Goal: Entertainment & Leisure: Consume media (video, audio)

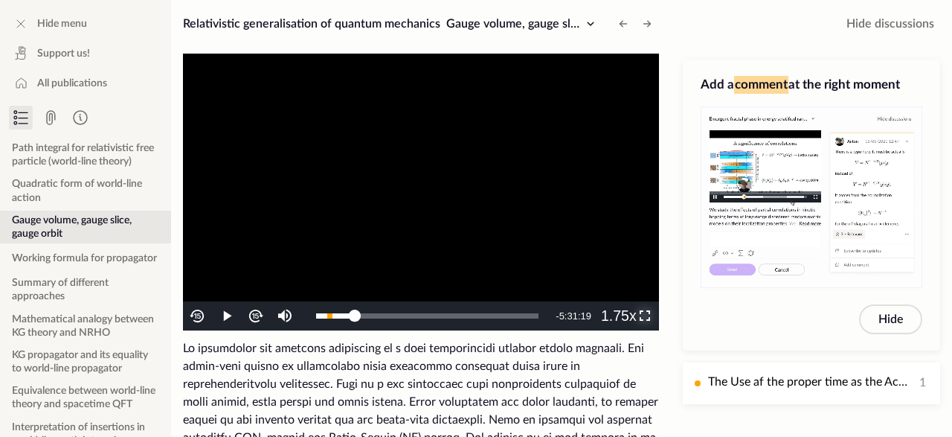
click at [645, 316] on span "Video Player" at bounding box center [645, 316] width 0 height 0
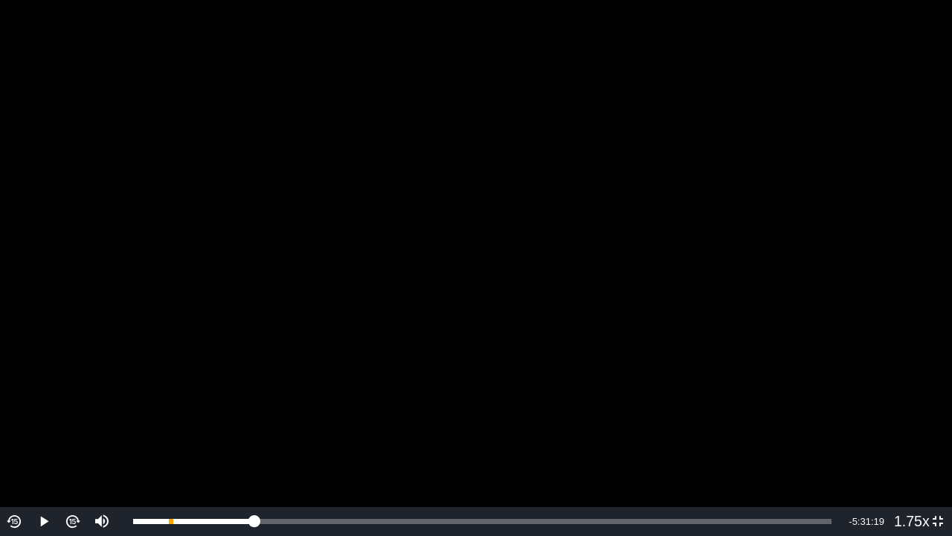
click at [718, 334] on video "To view this video please enable JavaScript, and consider upgrading to a web br…" at bounding box center [476, 268] width 952 height 536
click at [841, 310] on video "To view this video please enable JavaScript, and consider upgrading to a web br…" at bounding box center [476, 268] width 952 height 536
click at [648, 283] on video "To view this video please enable JavaScript, and consider upgrading to a web br…" at bounding box center [476, 268] width 952 height 536
click at [647, 257] on video "To view this video please enable JavaScript, and consider upgrading to a web br…" at bounding box center [476, 268] width 952 height 536
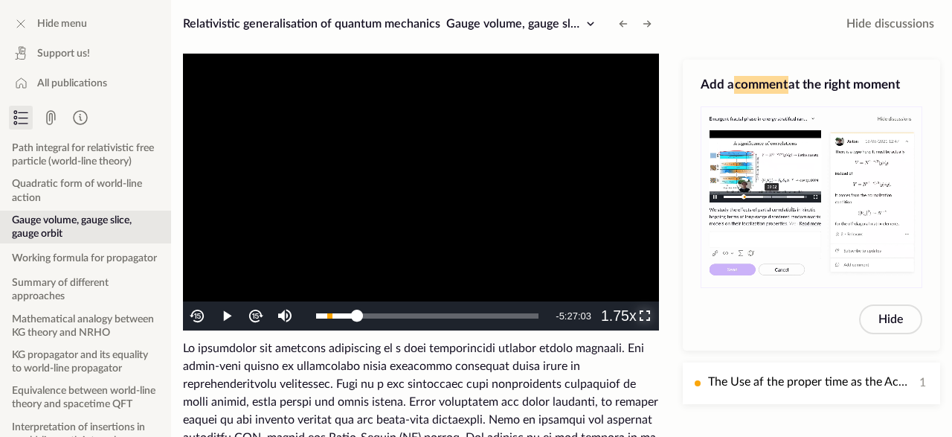
click at [645, 316] on span "Video Player" at bounding box center [645, 316] width 0 height 0
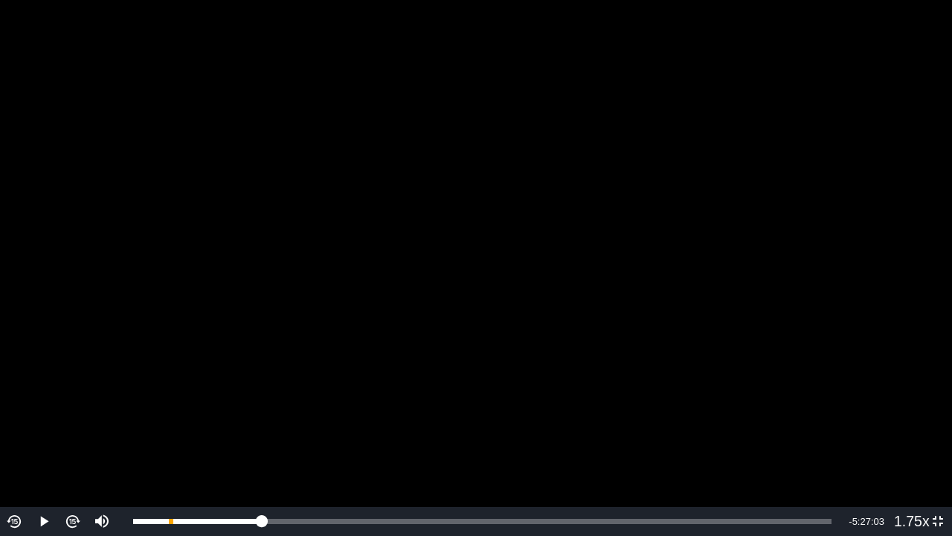
click at [559, 280] on video "To view this video please enable JavaScript, and consider upgrading to a web br…" at bounding box center [476, 268] width 952 height 536
drag, startPoint x: 419, startPoint y: 242, endPoint x: 420, endPoint y: 232, distance: 9.7
click at [419, 241] on video "To view this video please enable JavaScript, and consider upgrading to a web br…" at bounding box center [476, 268] width 952 height 536
click at [423, 231] on video "To view this video please enable JavaScript, and consider upgrading to a web br…" at bounding box center [476, 268] width 952 height 536
click at [522, 280] on video "To view this video please enable JavaScript, and consider upgrading to a web br…" at bounding box center [476, 268] width 952 height 536
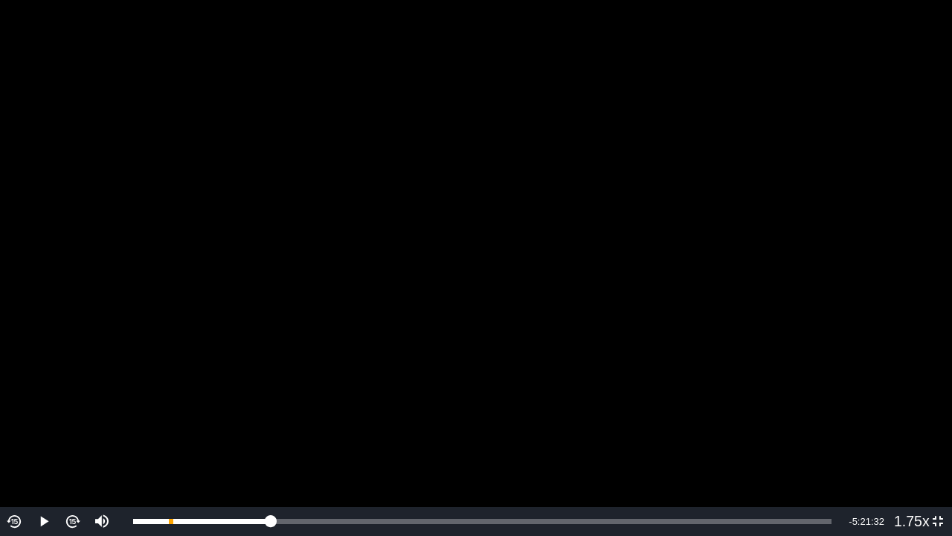
click at [531, 261] on video "To view this video please enable JavaScript, and consider upgrading to a web br…" at bounding box center [476, 268] width 952 height 536
click at [272, 522] on div "1:19:21" at bounding box center [202, 521] width 138 height 5
click at [272, 520] on div "1:21:13" at bounding box center [203, 521] width 141 height 5
click at [625, 193] on video "To view this video please enable JavaScript, and consider upgrading to a web br…" at bounding box center [476, 268] width 952 height 536
